Goal: Task Accomplishment & Management: Manage account settings

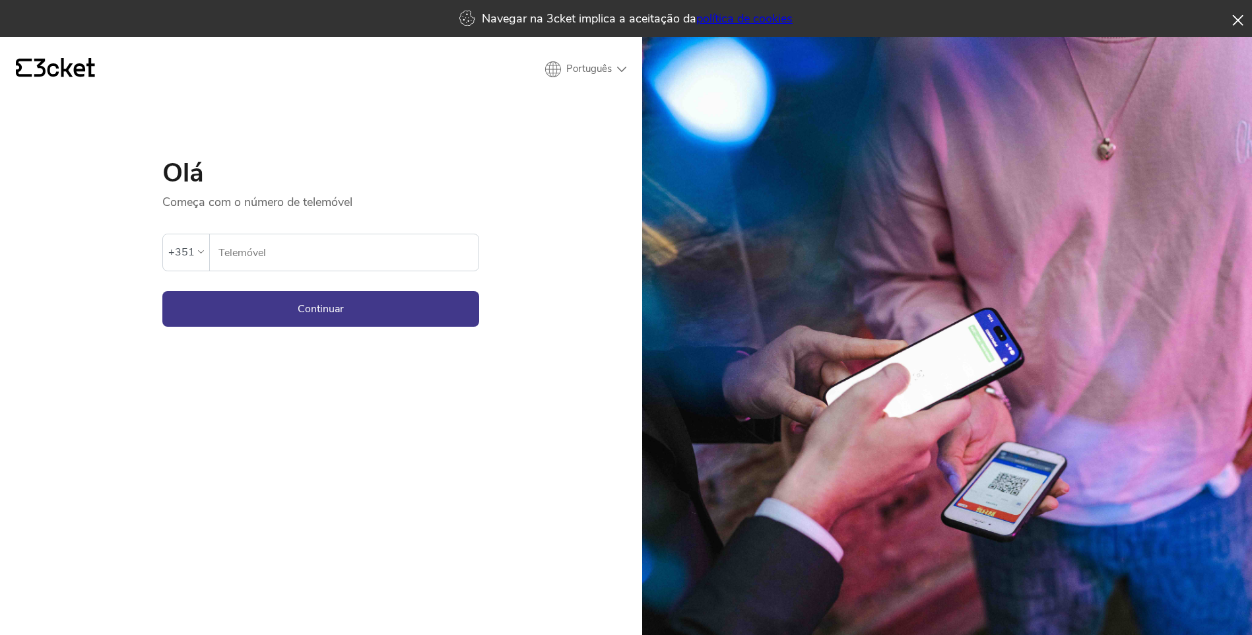
click at [1232, 20] on icon at bounding box center [1237, 20] width 11 height 11
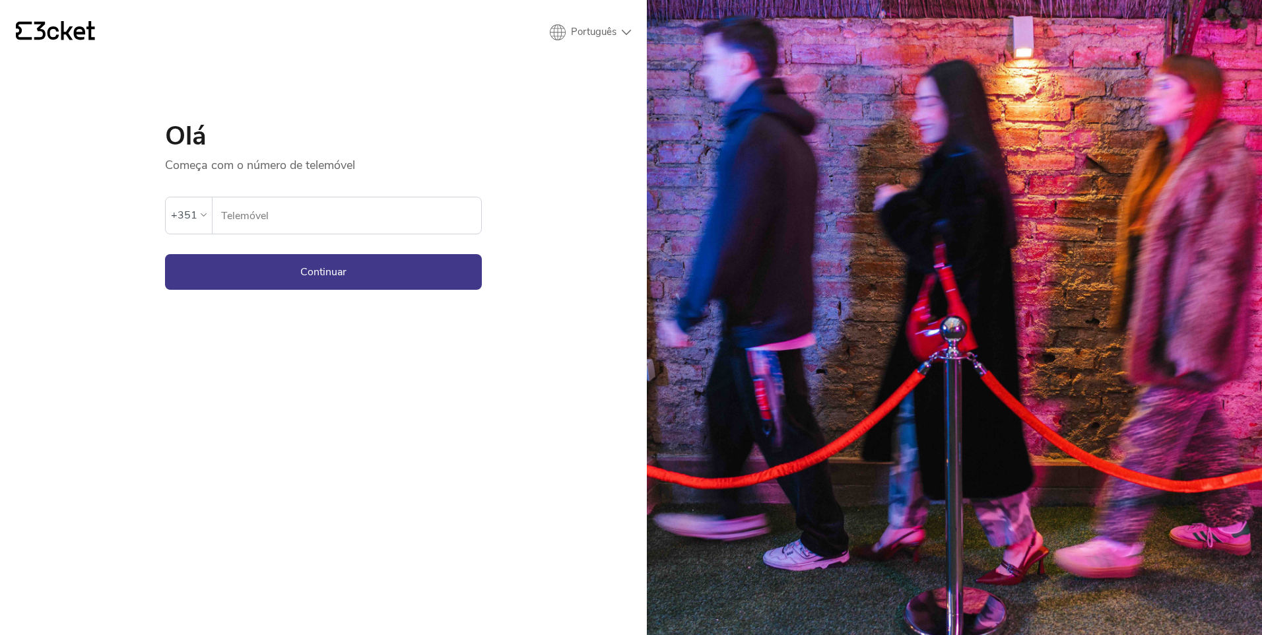
click at [296, 209] on input "Telemóvel" at bounding box center [350, 215] width 261 height 36
click at [205, 213] on icon at bounding box center [204, 214] width 6 height 3
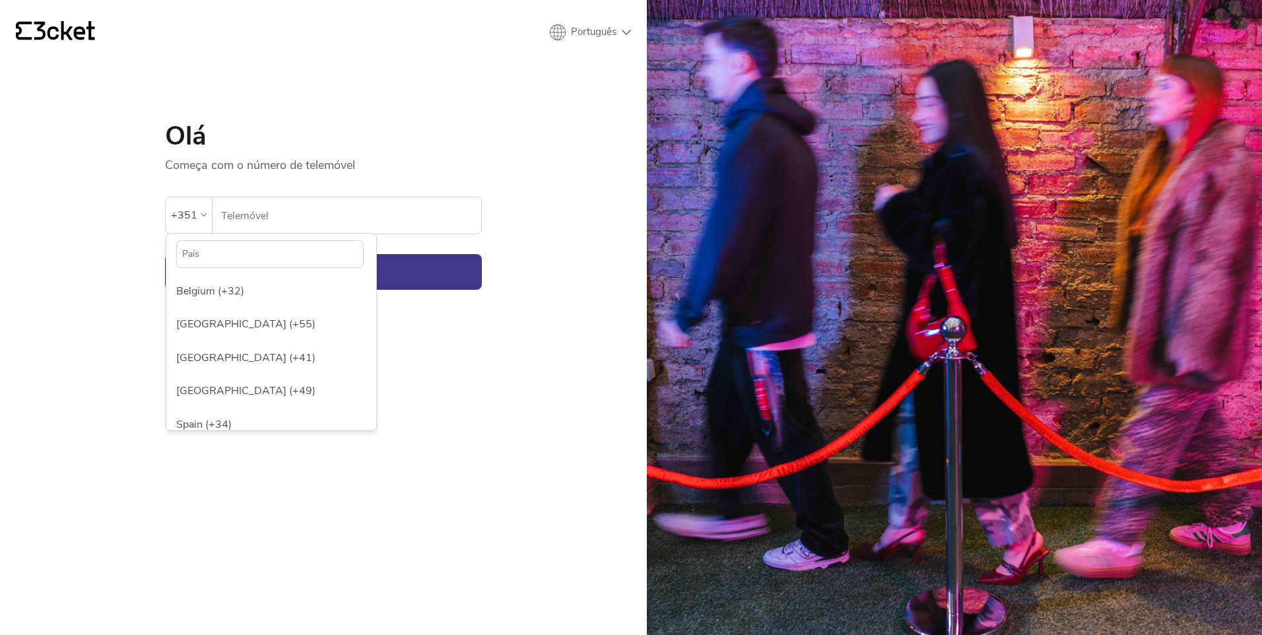
click at [205, 213] on icon at bounding box center [204, 214] width 6 height 3
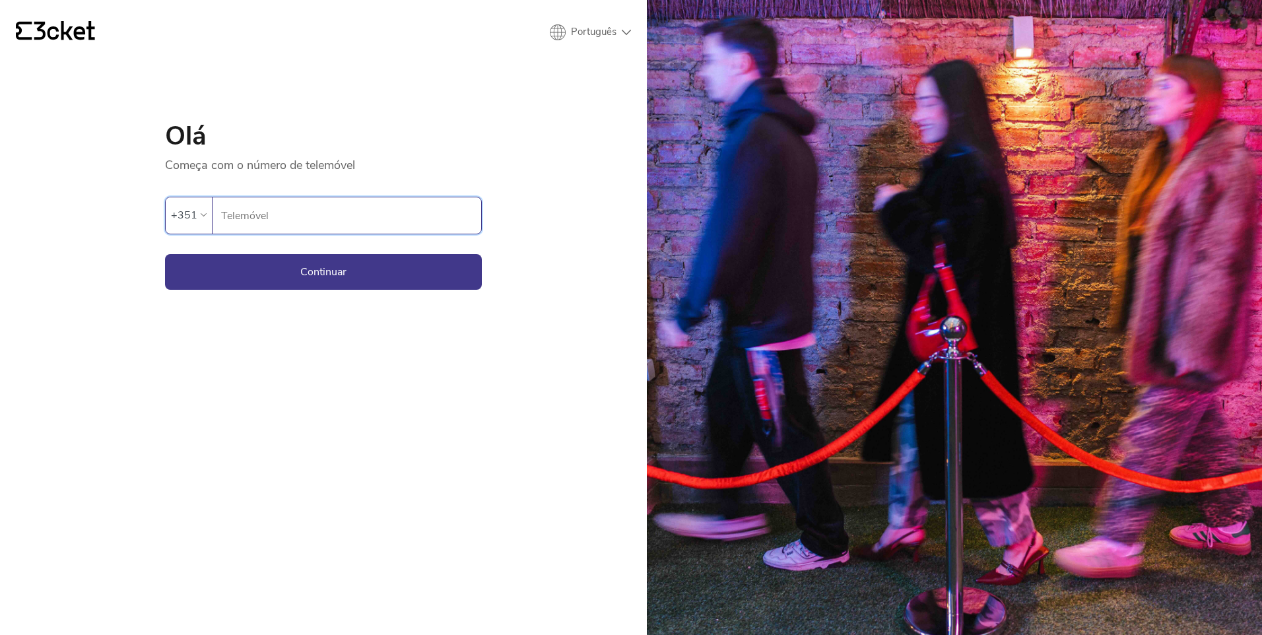
click at [305, 213] on input "Telemóvel" at bounding box center [350, 215] width 261 height 36
type input "916776170"
click at [165, 254] on button "Continuar" at bounding box center [323, 272] width 317 height 36
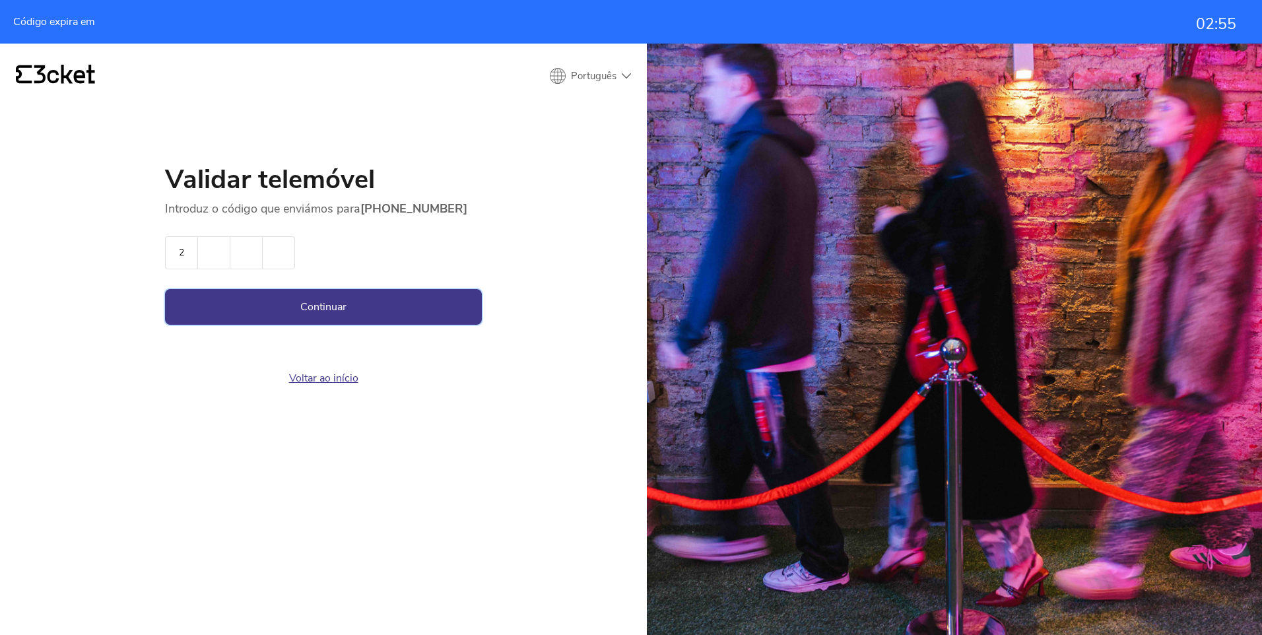
type input "2"
type input "4"
type input "0"
click at [165, 289] on button "Continuar" at bounding box center [323, 307] width 317 height 36
